Goal: Information Seeking & Learning: Learn about a topic

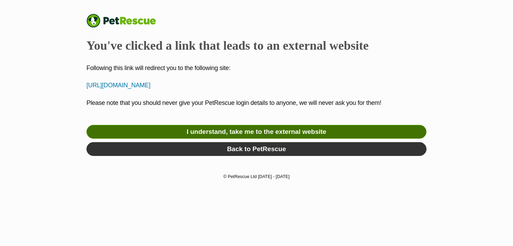
click at [263, 131] on link "I understand, take me to the external website" at bounding box center [256, 132] width 340 height 14
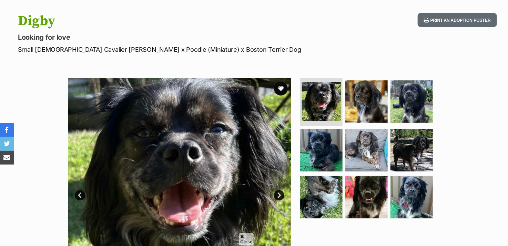
scroll to position [69, 0]
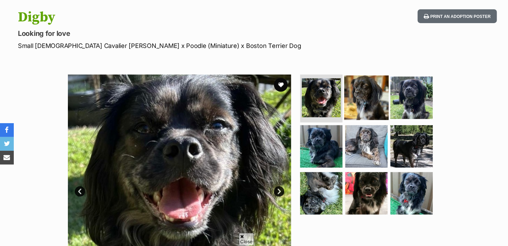
click at [363, 94] on img at bounding box center [366, 97] width 44 height 44
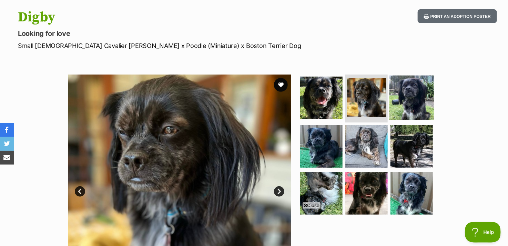
scroll to position [0, 0]
click at [404, 107] on img at bounding box center [411, 97] width 44 height 44
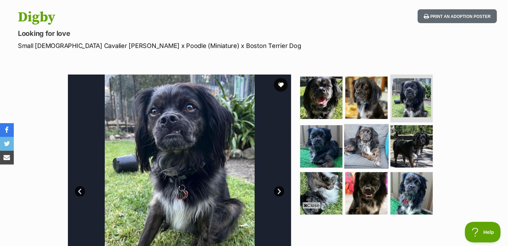
click at [372, 141] on img at bounding box center [366, 146] width 44 height 44
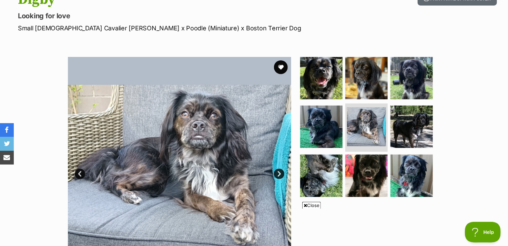
scroll to position [103, 0]
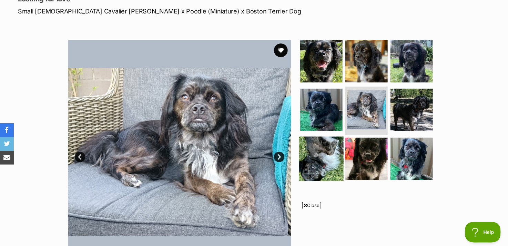
click at [330, 164] on img at bounding box center [321, 158] width 44 height 44
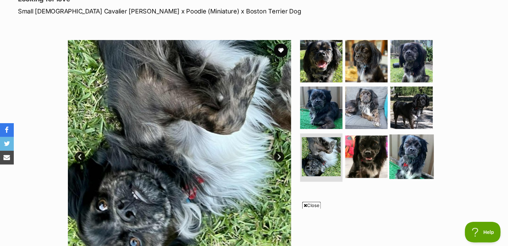
click at [407, 154] on img at bounding box center [411, 156] width 44 height 44
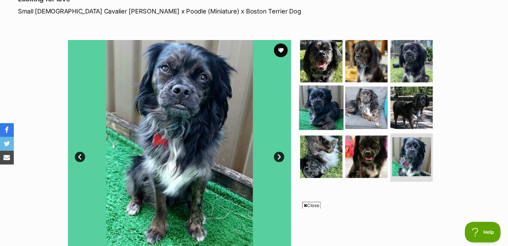
click at [331, 108] on img at bounding box center [321, 107] width 44 height 44
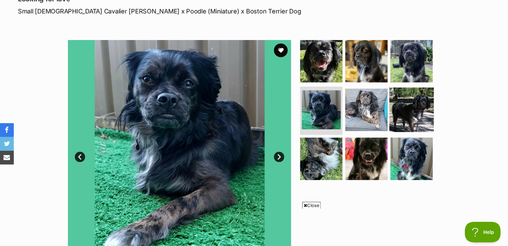
click at [405, 112] on img at bounding box center [411, 109] width 44 height 44
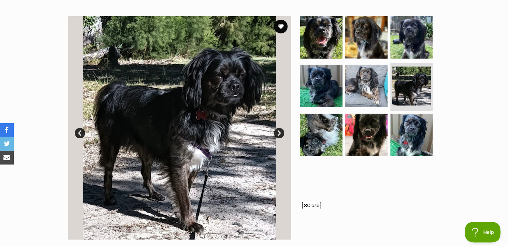
scroll to position [138, 0]
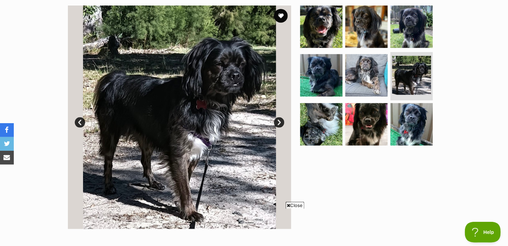
click at [275, 121] on link "Next" at bounding box center [279, 122] width 10 height 10
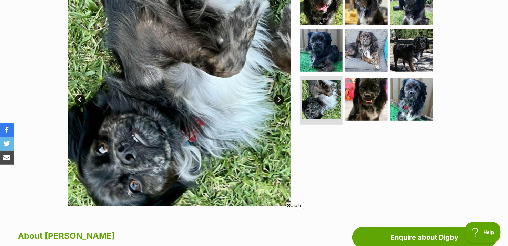
scroll to position [172, 0]
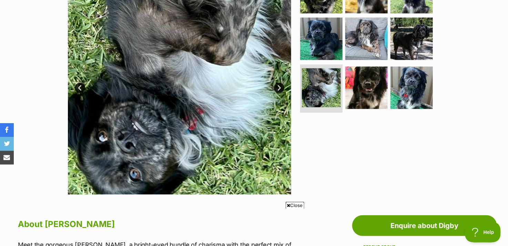
click at [278, 87] on link "Next" at bounding box center [279, 88] width 10 height 10
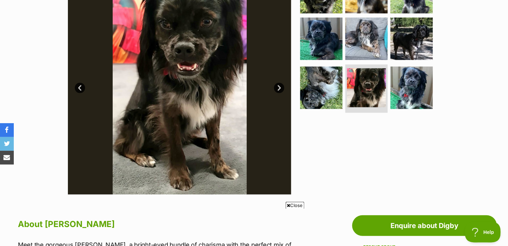
click at [278, 87] on link "Next" at bounding box center [279, 88] width 10 height 10
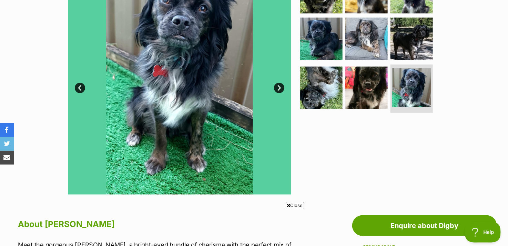
scroll to position [138, 0]
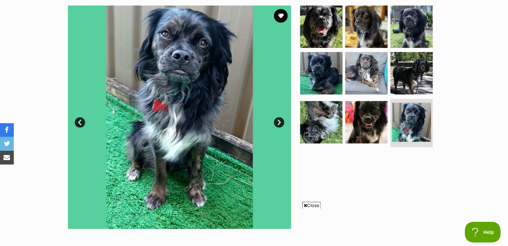
click at [278, 125] on link "Next" at bounding box center [279, 122] width 10 height 10
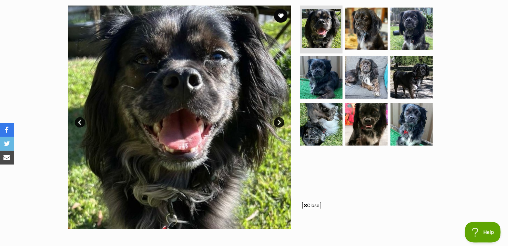
click at [278, 125] on link "Next" at bounding box center [279, 122] width 10 height 10
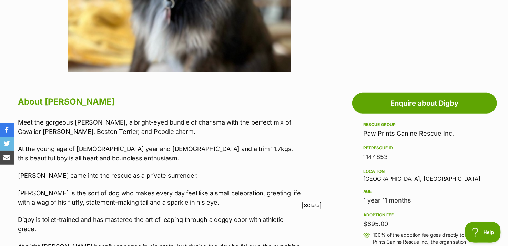
scroll to position [310, 0]
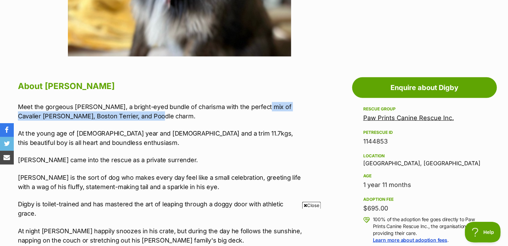
drag, startPoint x: 138, startPoint y: 115, endPoint x: 255, endPoint y: 105, distance: 117.1
click at [255, 105] on p "Meet the gorgeous [PERSON_NAME], a bright-eyed bundle of charisma with the perf…" at bounding box center [160, 111] width 284 height 19
copy p "Cavalier [PERSON_NAME], Boston Terrier, and Poodle charm"
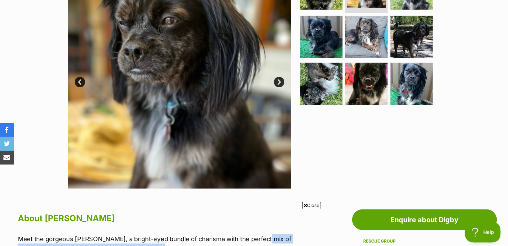
scroll to position [138, 0]
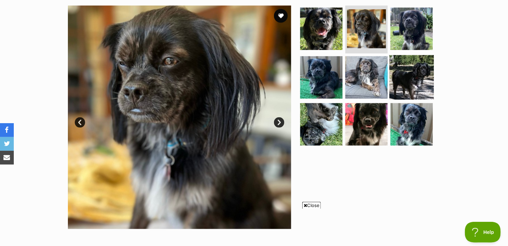
click at [399, 76] on img at bounding box center [411, 77] width 44 height 44
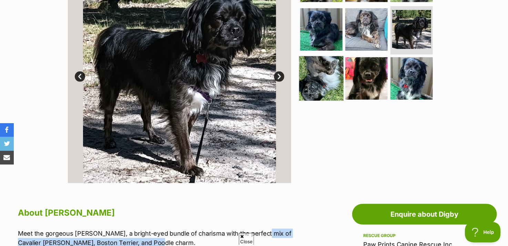
scroll to position [172, 0]
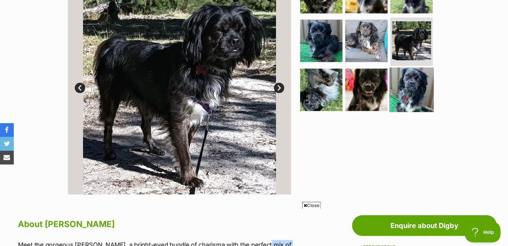
click at [413, 93] on img at bounding box center [411, 89] width 44 height 44
